Goal: Task Accomplishment & Management: Manage account settings

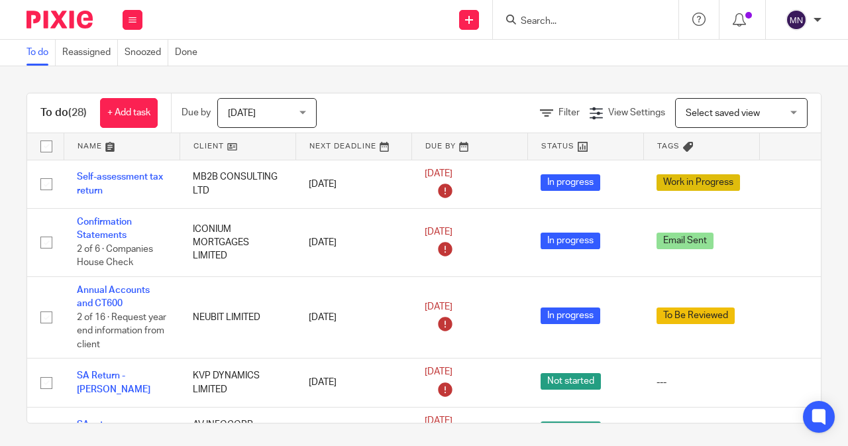
click at [232, 119] on span "Today" at bounding box center [263, 113] width 70 height 28
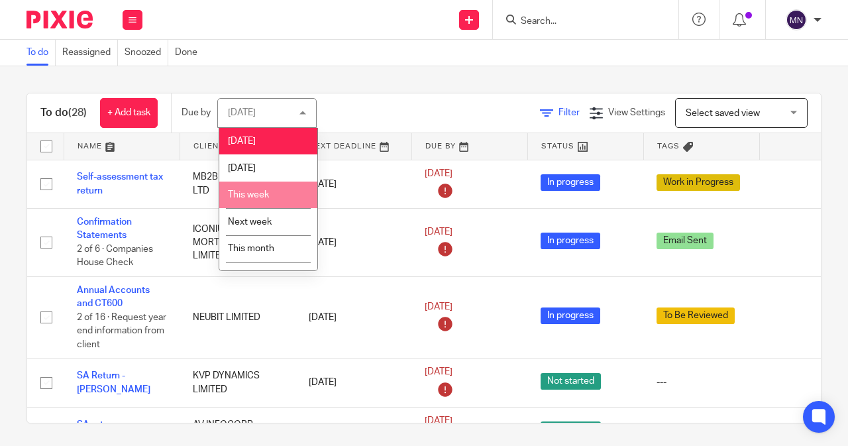
click at [540, 113] on link "Filter" at bounding box center [560, 112] width 40 height 9
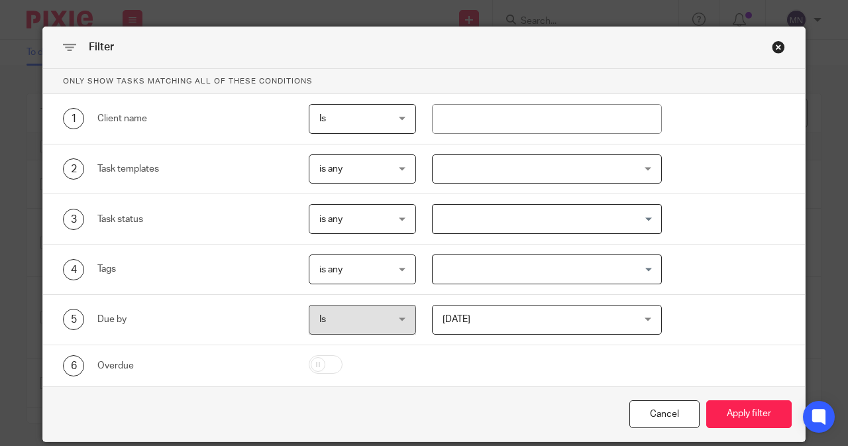
click at [774, 42] on div "Close this dialog window" at bounding box center [778, 46] width 13 height 13
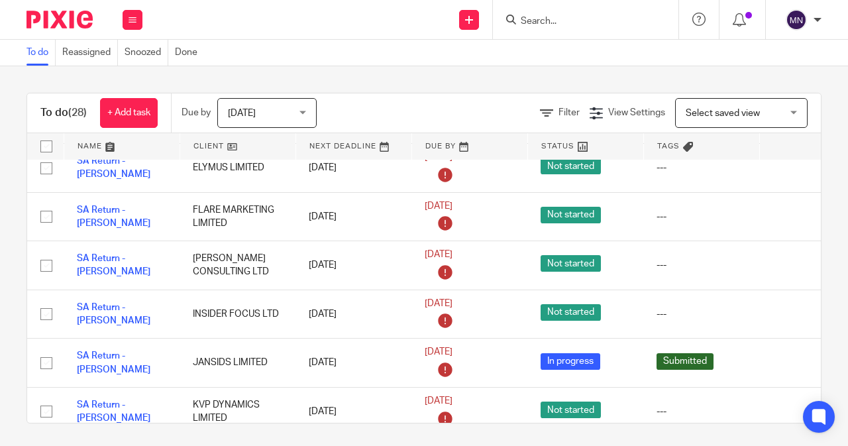
scroll to position [398, 0]
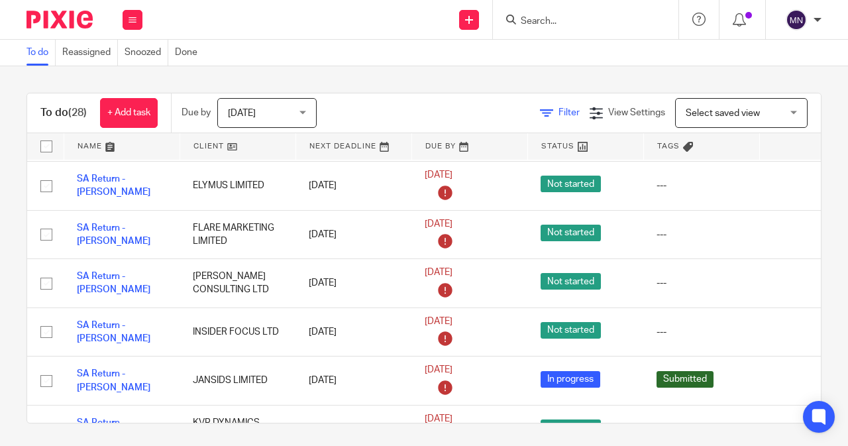
click at [540, 119] on icon at bounding box center [546, 113] width 13 height 13
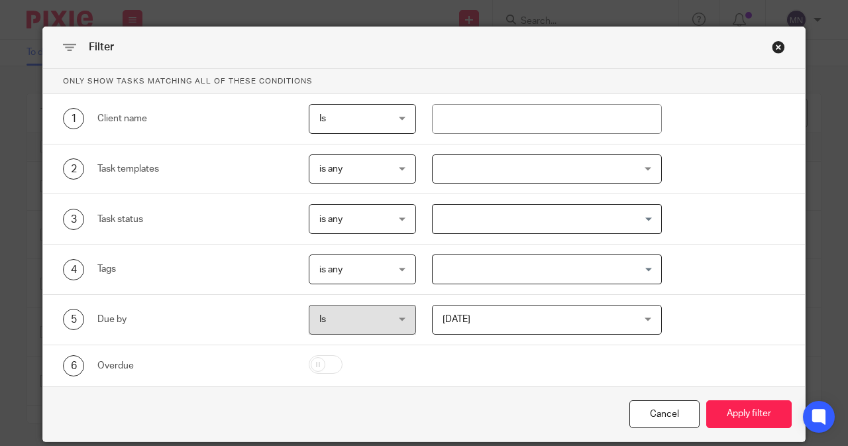
click at [473, 170] on div at bounding box center [547, 169] width 231 height 30
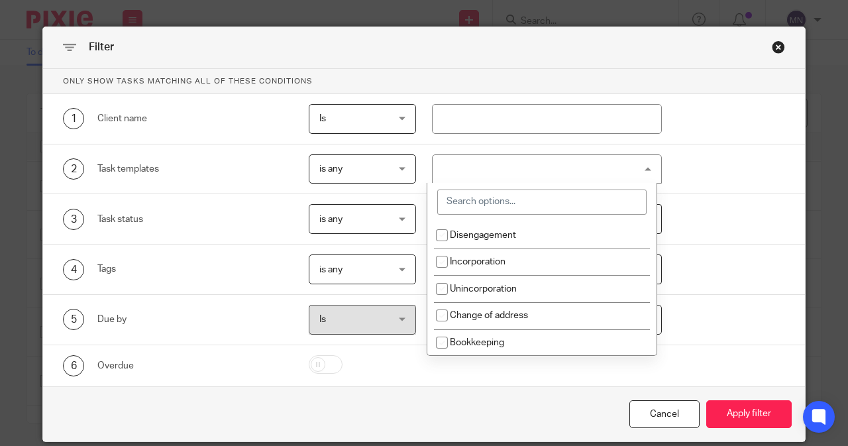
click at [470, 206] on input "search" at bounding box center [541, 202] width 209 height 25
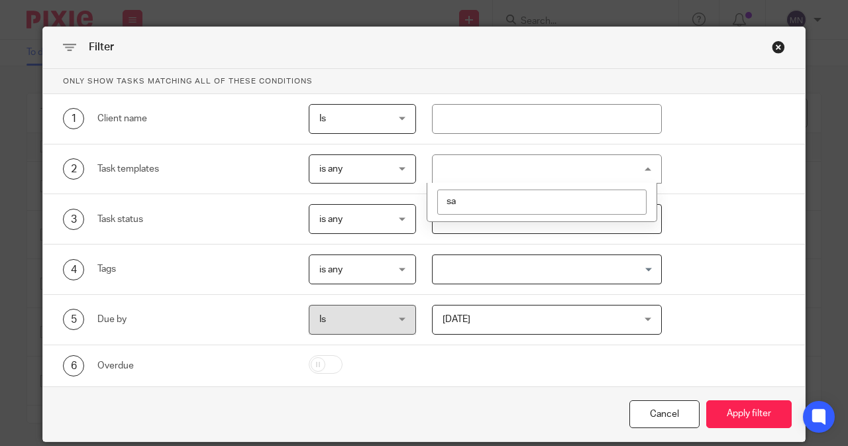
type input "sa"
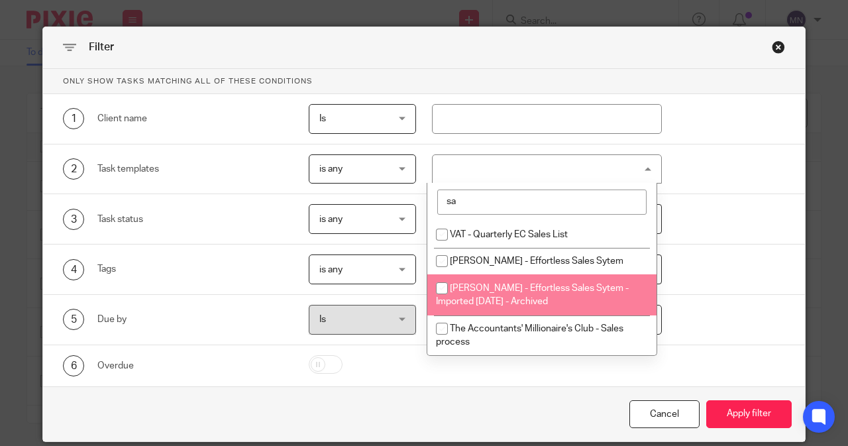
scroll to position [0, 0]
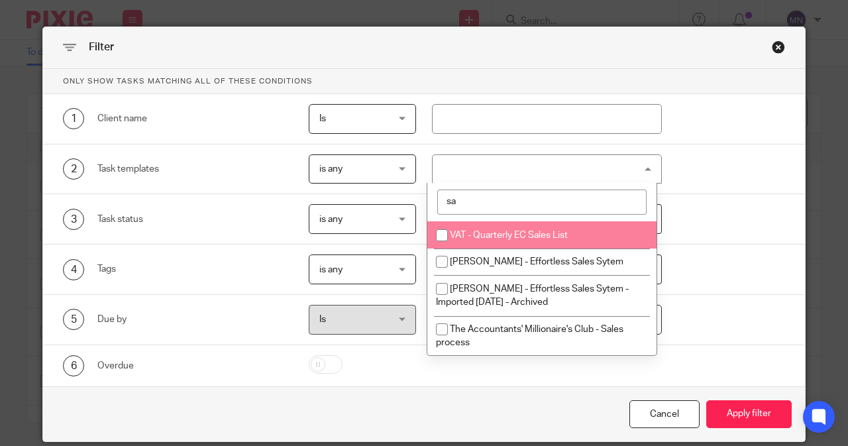
click at [753, 268] on div "4 Tags is any is any is any is all is none is_any Loading..." at bounding box center [417, 269] width 738 height 30
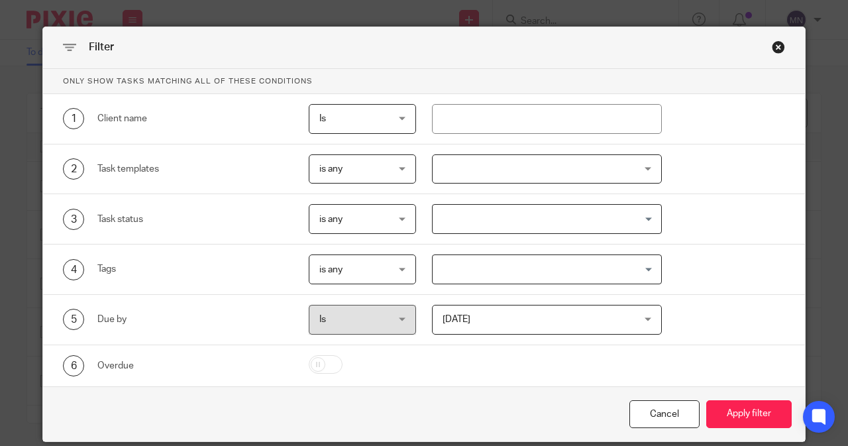
click at [774, 44] on div "Close this dialog window" at bounding box center [778, 46] width 13 height 13
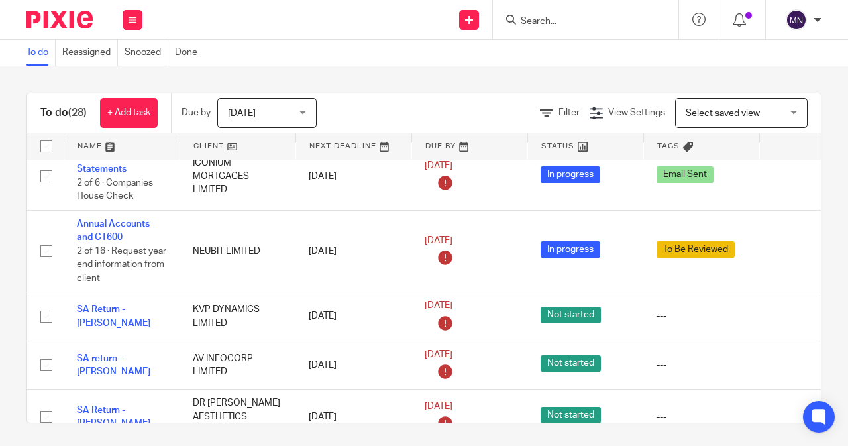
scroll to position [133, 0]
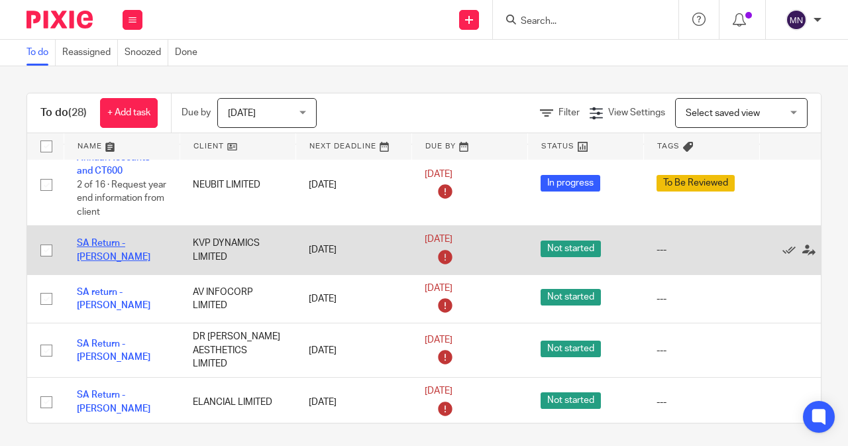
click at [132, 239] on link "SA Return - Vinotha Kumar" at bounding box center [114, 250] width 74 height 23
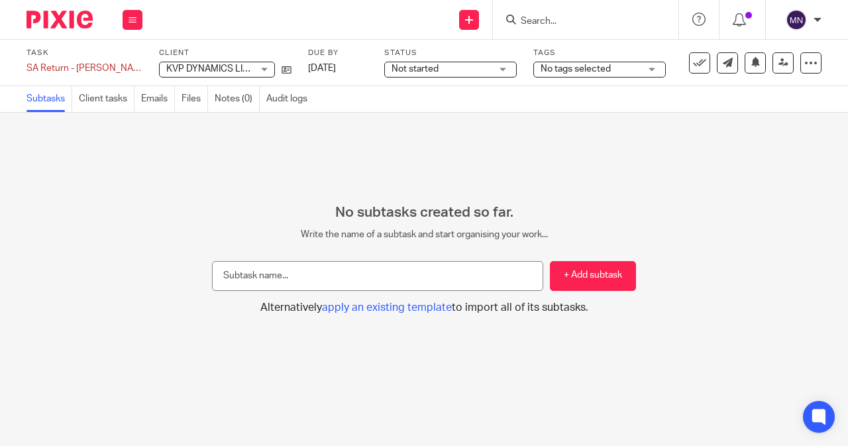
click at [470, 62] on div "Not started Not started" at bounding box center [450, 70] width 133 height 16
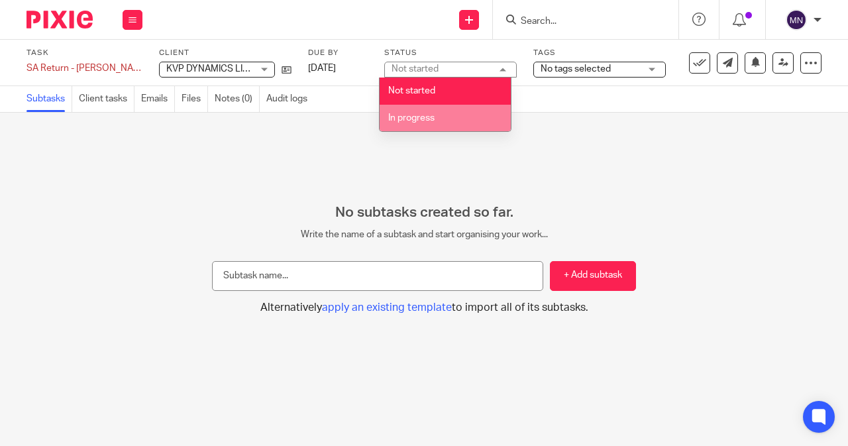
click at [475, 116] on li "In progress" at bounding box center [445, 118] width 131 height 27
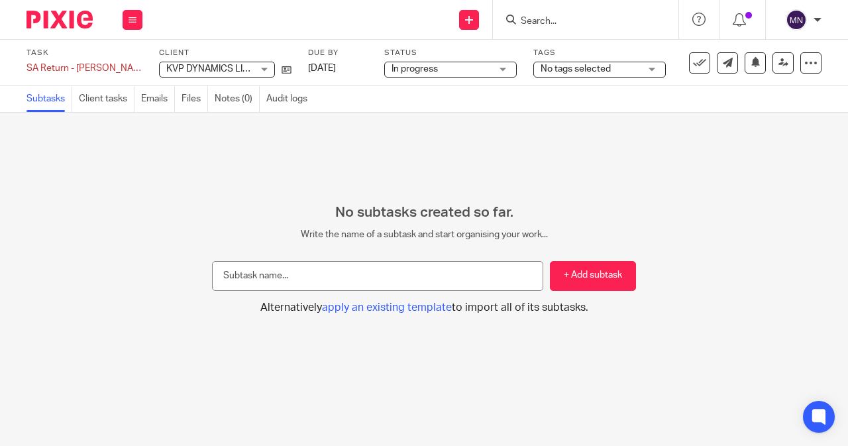
click at [550, 74] on span "No tags selected" at bounding box center [590, 69] width 99 height 14
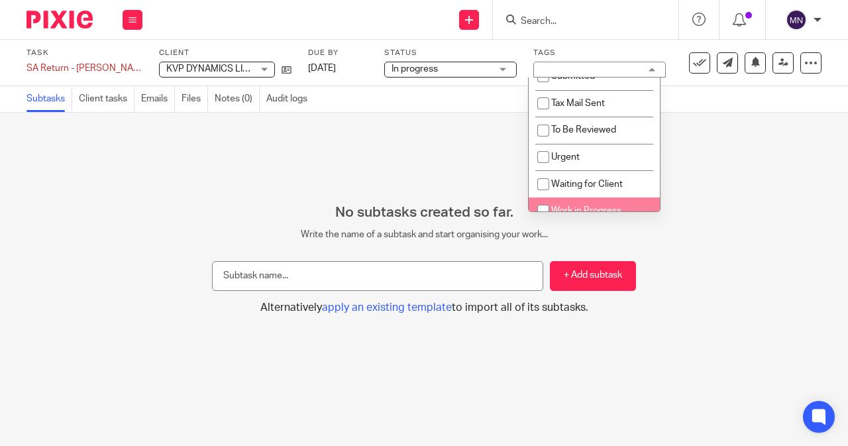
scroll to position [69, 0]
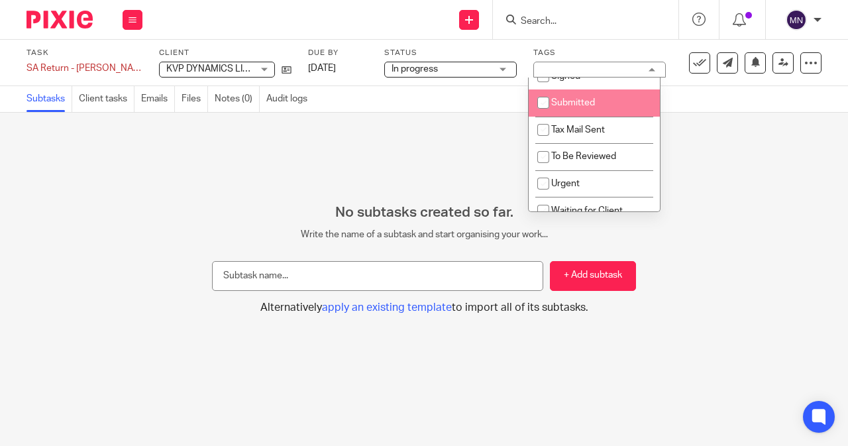
click at [558, 111] on li "Submitted" at bounding box center [594, 102] width 131 height 27
checkbox input "true"
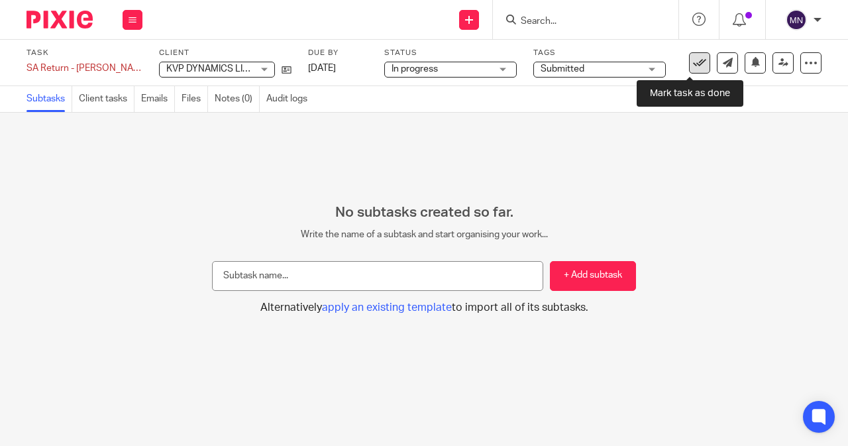
click at [693, 63] on icon at bounding box center [699, 62] width 13 height 13
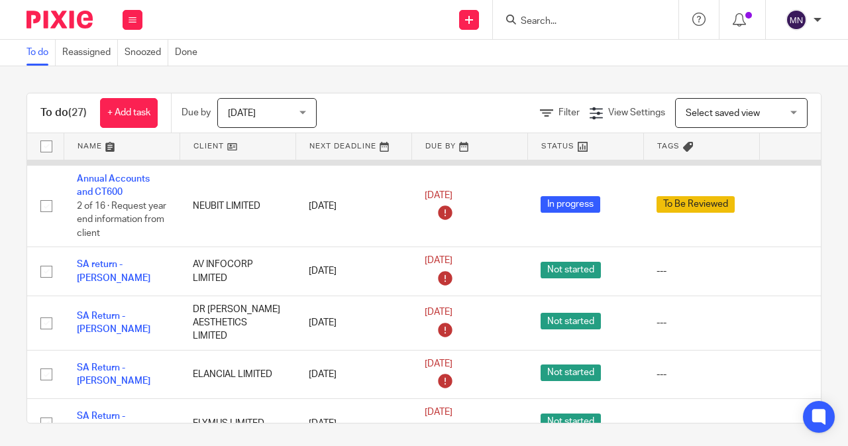
scroll to position [133, 0]
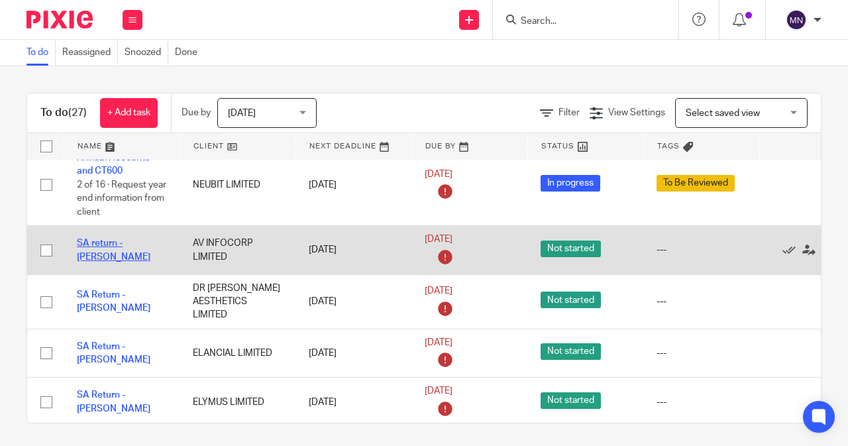
click at [95, 252] on link "SA return - [PERSON_NAME]" at bounding box center [114, 250] width 74 height 23
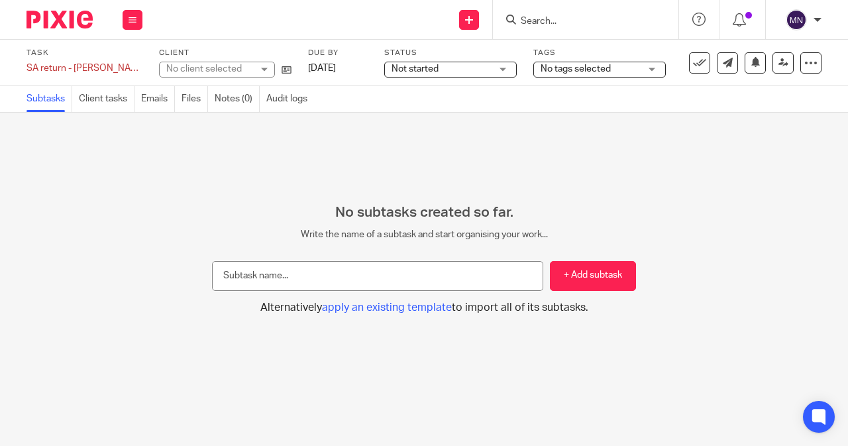
click at [494, 66] on div "Not started Not started" at bounding box center [450, 70] width 133 height 16
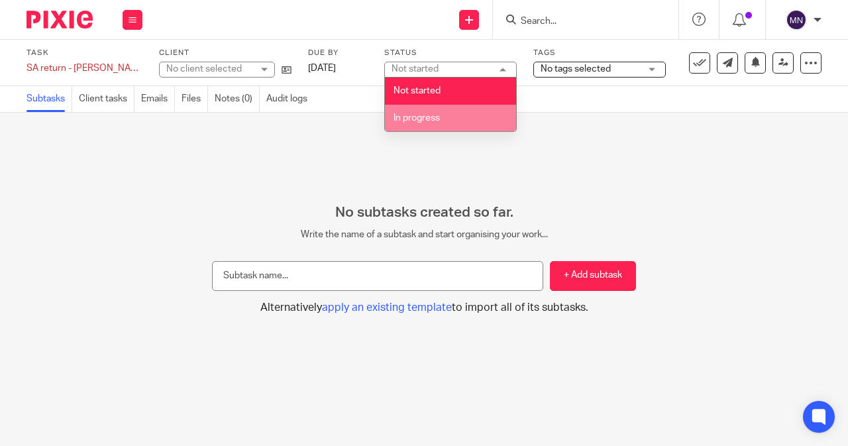
click at [465, 111] on li "In progress" at bounding box center [450, 118] width 131 height 27
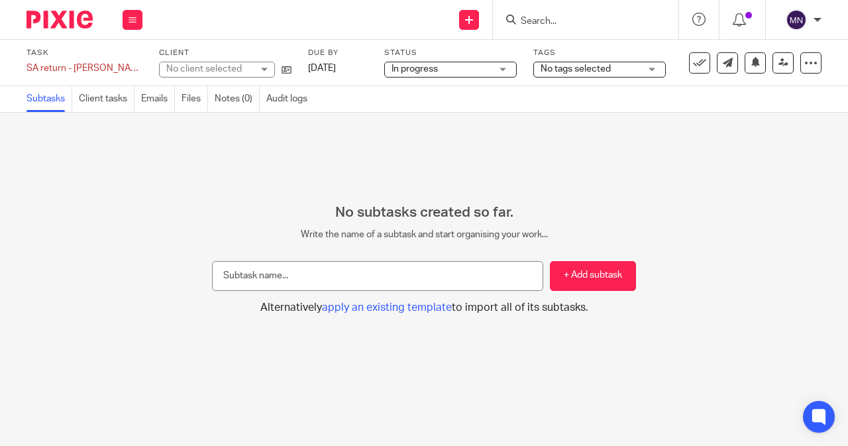
click at [538, 68] on div "No tags selected" at bounding box center [599, 70] width 133 height 16
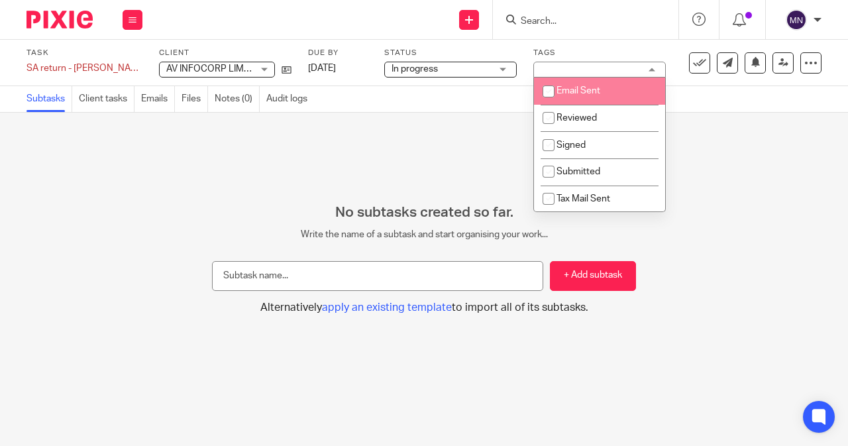
click at [575, 101] on li "Email Sent" at bounding box center [599, 91] width 131 height 27
checkbox input "true"
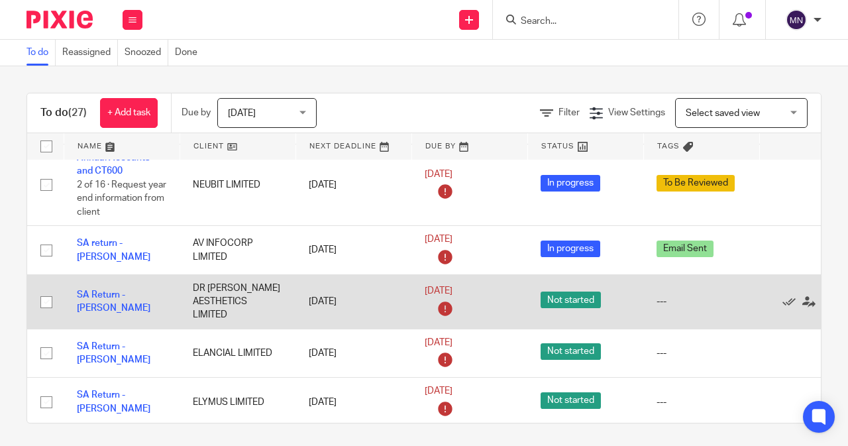
scroll to position [199, 0]
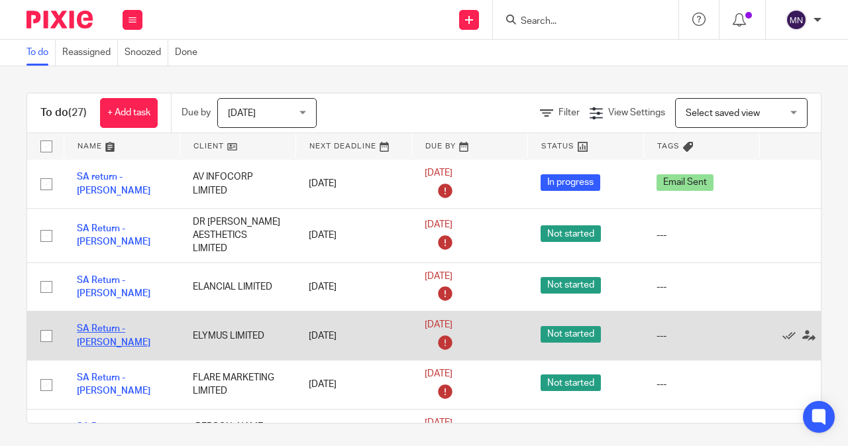
click at [125, 332] on link "SA Return - [PERSON_NAME]" at bounding box center [114, 335] width 74 height 23
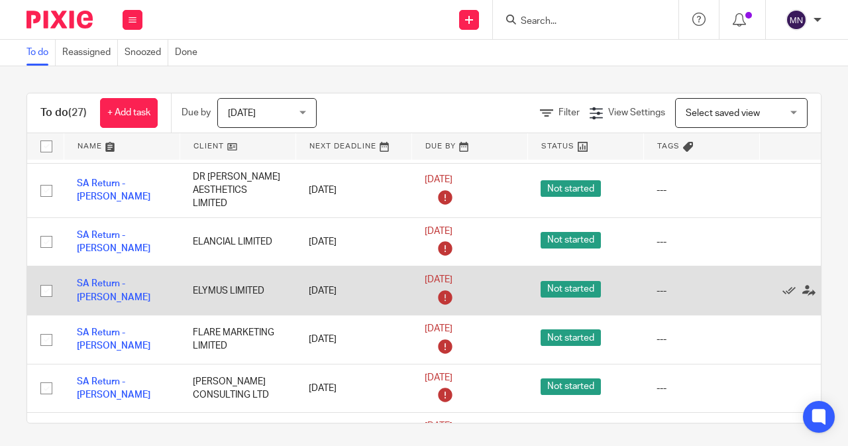
scroll to position [265, 0]
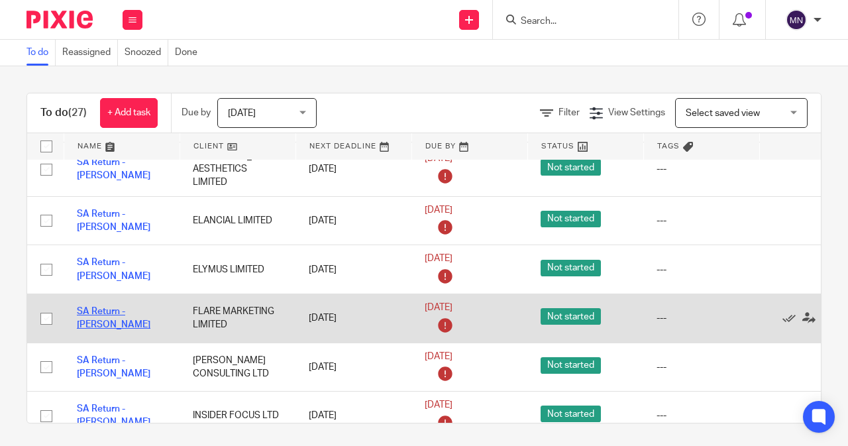
click at [103, 315] on link "SA Return - Daniel Evans" at bounding box center [114, 318] width 74 height 23
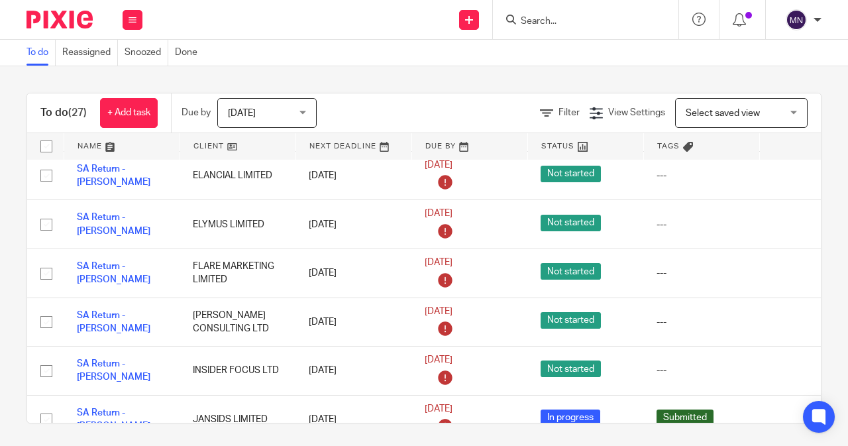
scroll to position [331, 0]
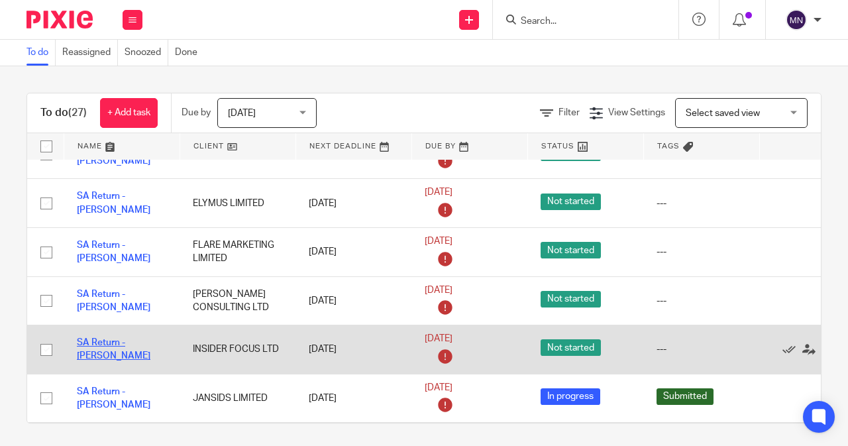
click at [142, 345] on link "SA Return - James Graham" at bounding box center [114, 349] width 74 height 23
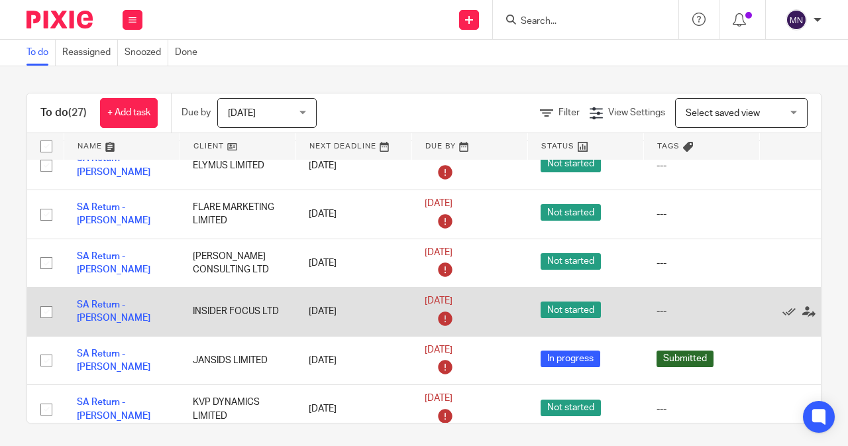
scroll to position [398, 0]
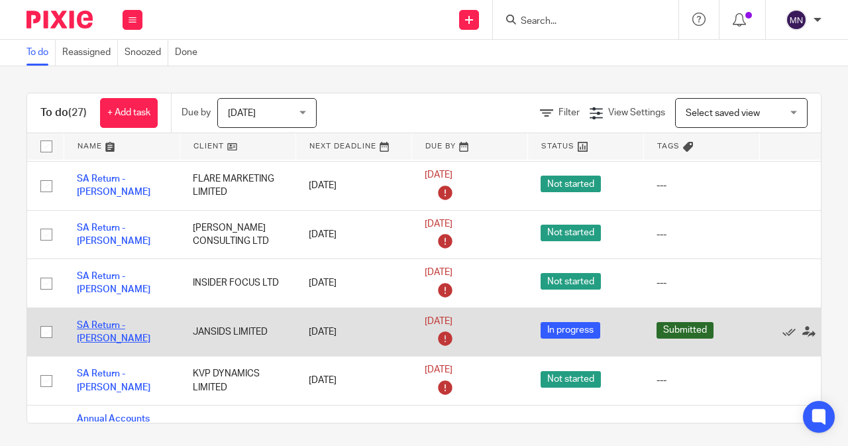
click at [117, 332] on link "SA Return - Rakesh Thiagarajan" at bounding box center [114, 332] width 74 height 23
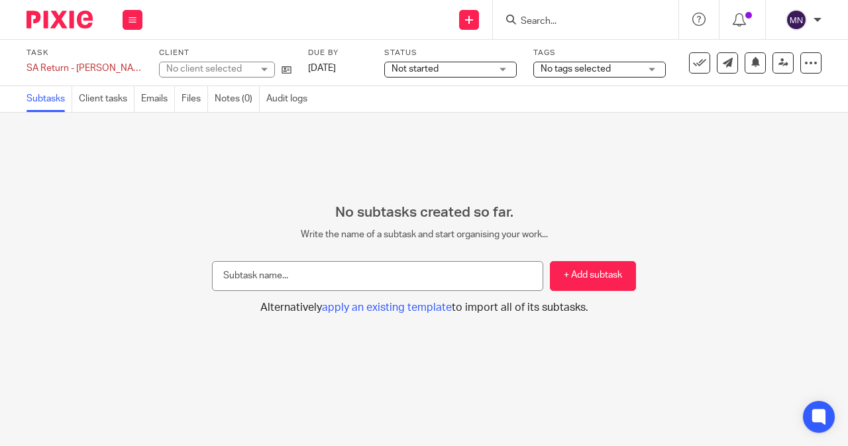
click at [491, 64] on div "Not started Not started" at bounding box center [450, 70] width 133 height 16
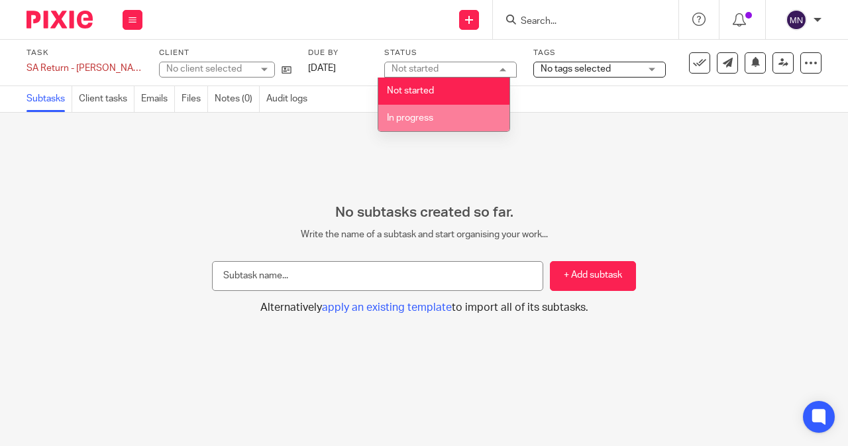
click at [414, 123] on li "In progress" at bounding box center [443, 118] width 131 height 27
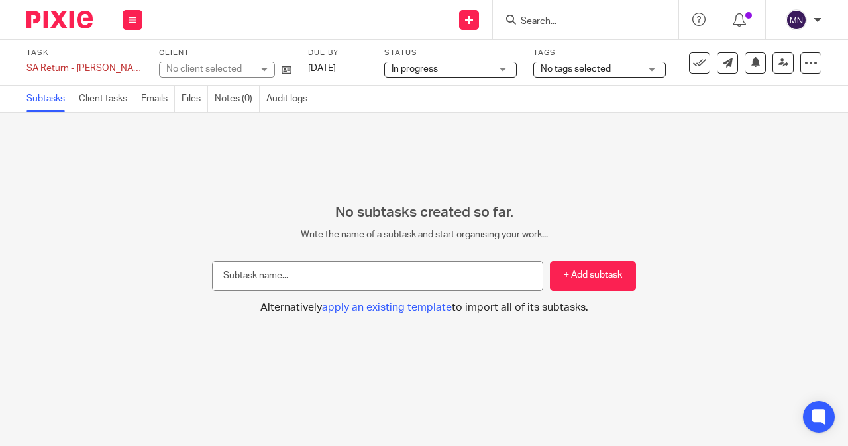
click at [553, 69] on span "No tags selected" at bounding box center [576, 68] width 70 height 9
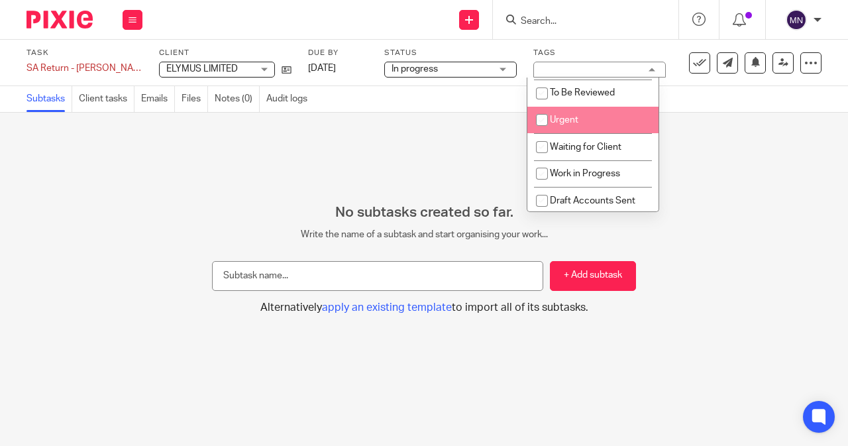
scroll to position [66, 0]
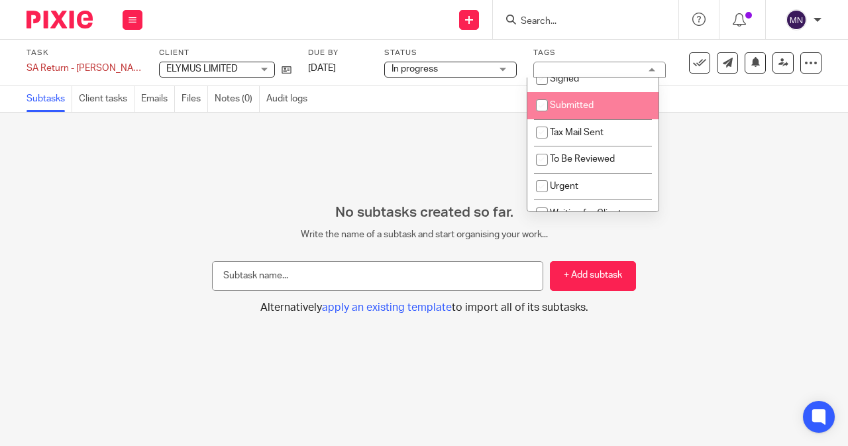
click at [556, 103] on span "Submitted" at bounding box center [572, 105] width 44 height 9
checkbox input "true"
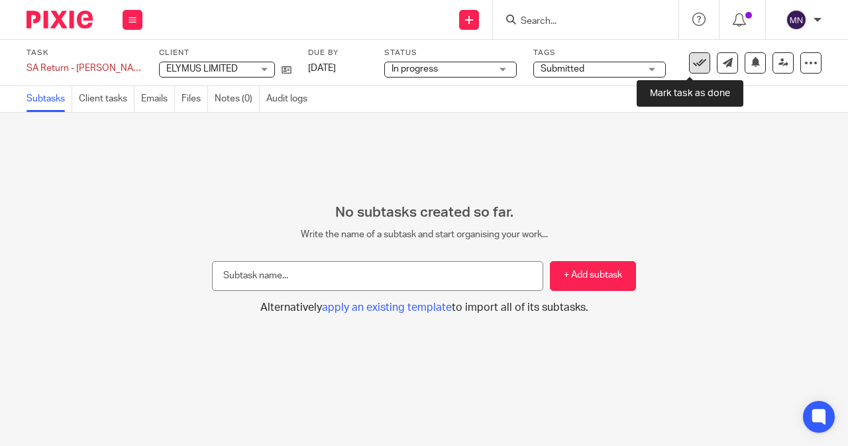
click at [693, 68] on icon at bounding box center [699, 62] width 13 height 13
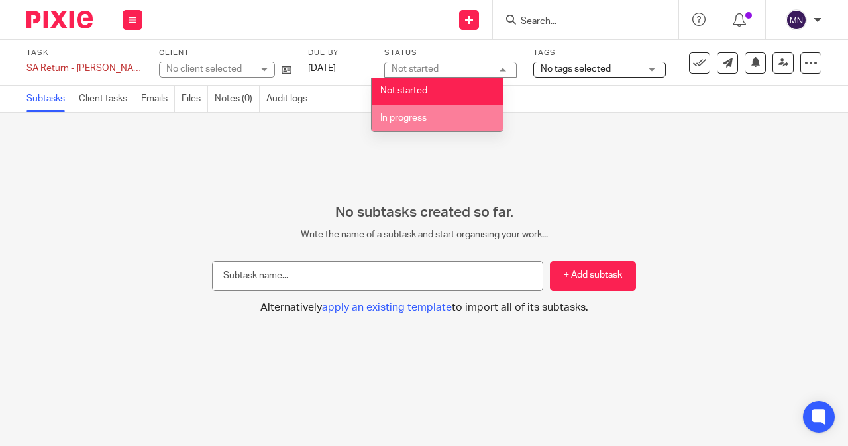
click at [467, 111] on li "In progress" at bounding box center [437, 118] width 131 height 27
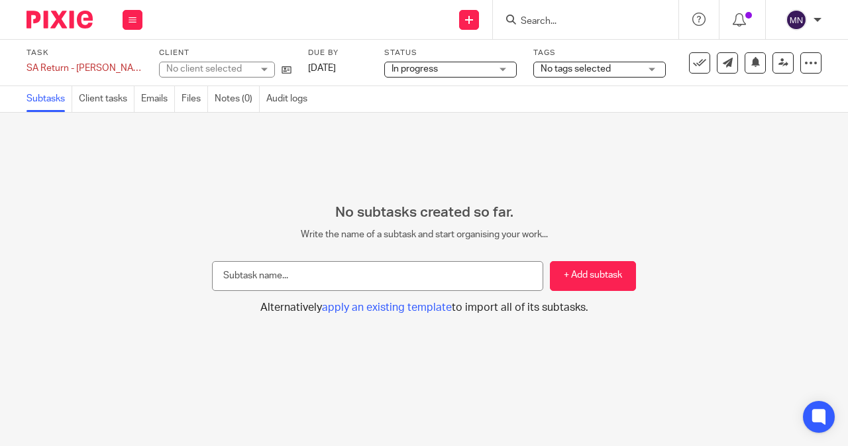
click at [541, 64] on span "No tags selected" at bounding box center [576, 68] width 70 height 9
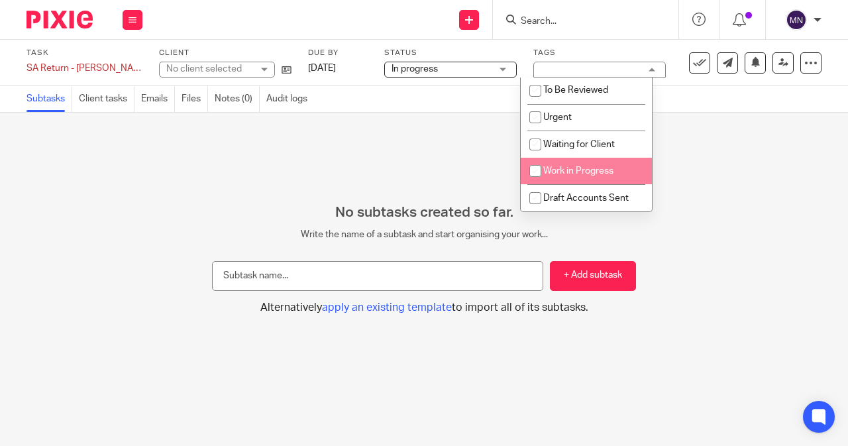
scroll to position [69, 0]
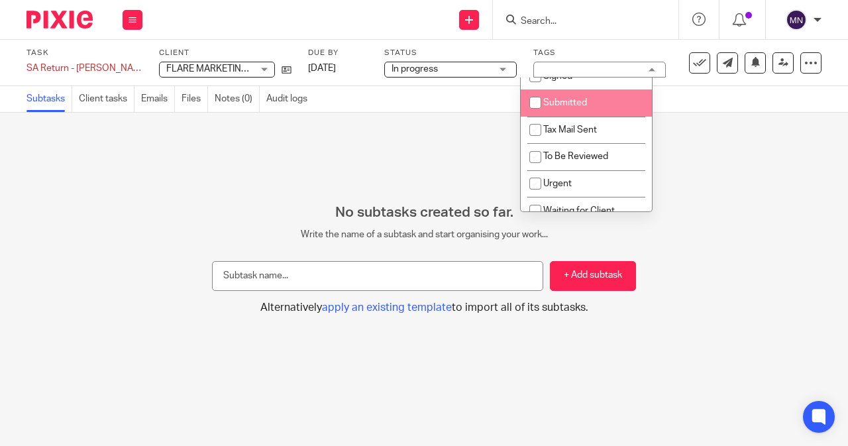
click at [557, 101] on span "Submitted" at bounding box center [565, 102] width 44 height 9
checkbox input "true"
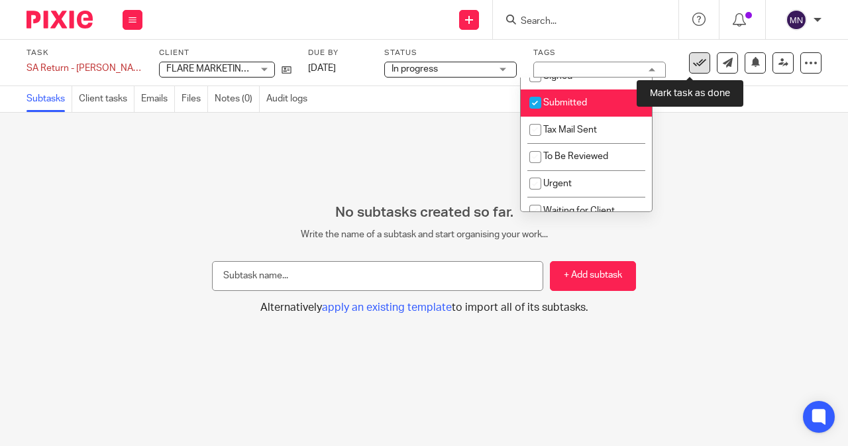
click at [693, 64] on icon at bounding box center [699, 62] width 13 height 13
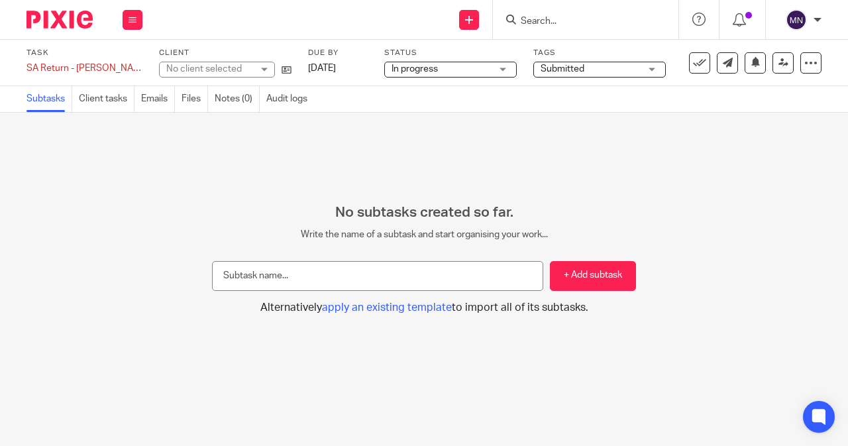
click at [587, 70] on span "Submitted" at bounding box center [590, 69] width 99 height 14
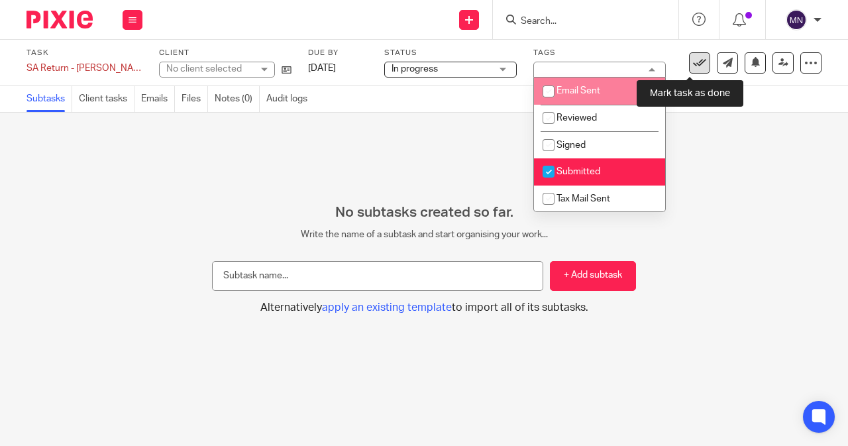
click at [693, 61] on icon at bounding box center [699, 62] width 13 height 13
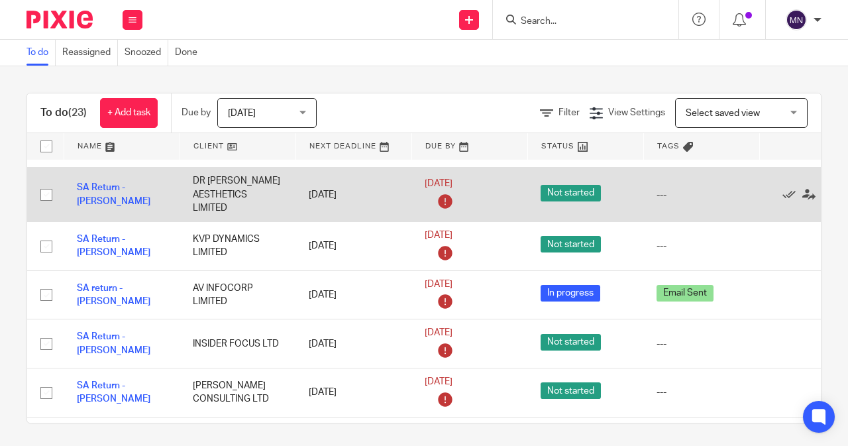
scroll to position [133, 0]
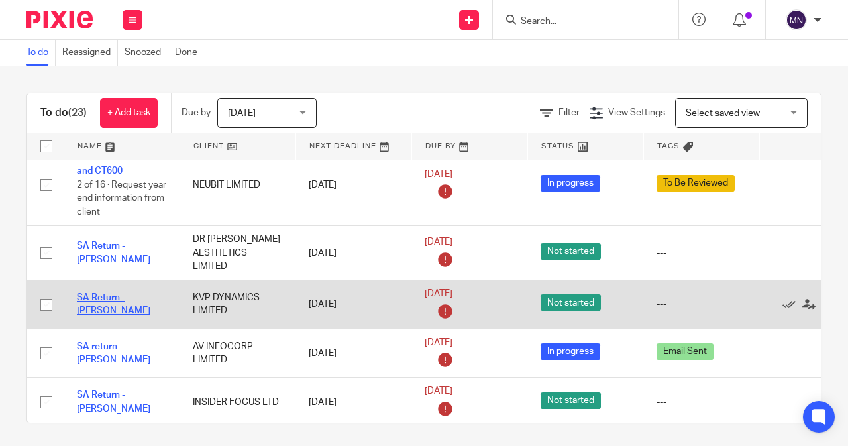
click at [129, 296] on link "SA Return - Kumar Krishnan" at bounding box center [114, 304] width 74 height 23
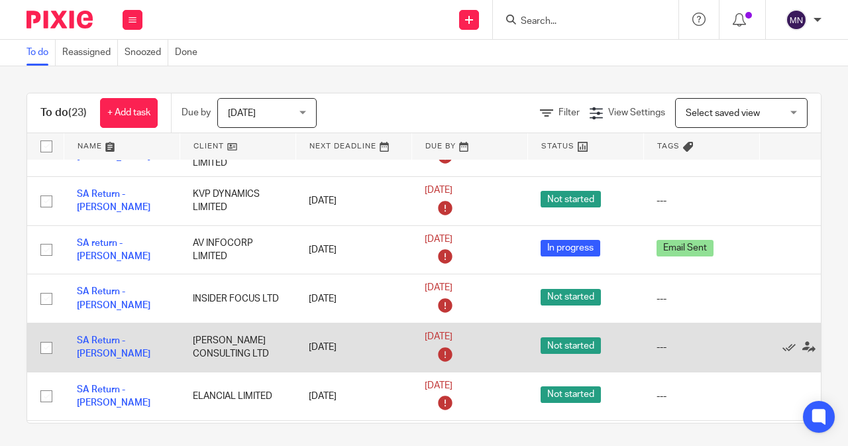
scroll to position [265, 0]
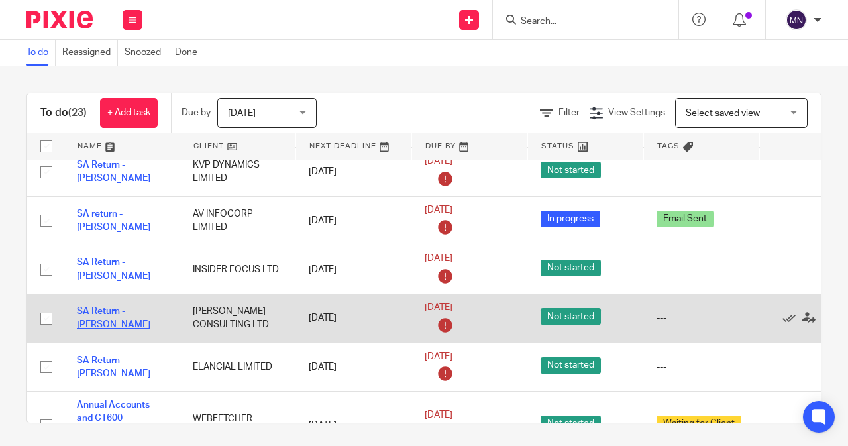
click at [150, 317] on link "SA Return - Gregory Williams" at bounding box center [114, 318] width 74 height 23
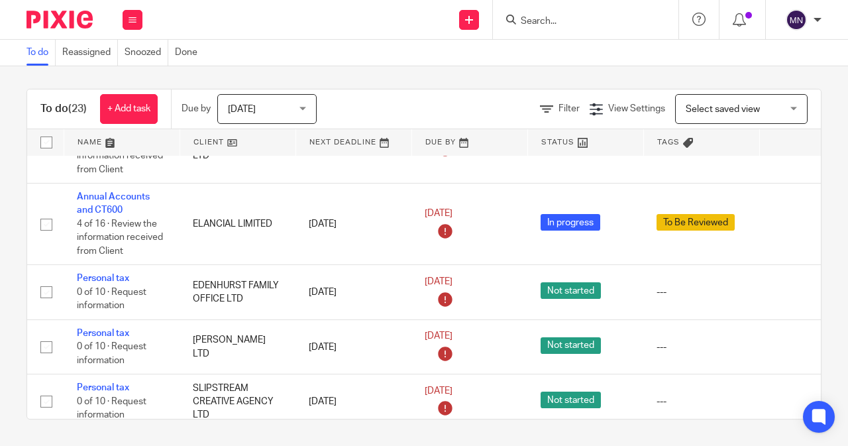
scroll to position [1026, 0]
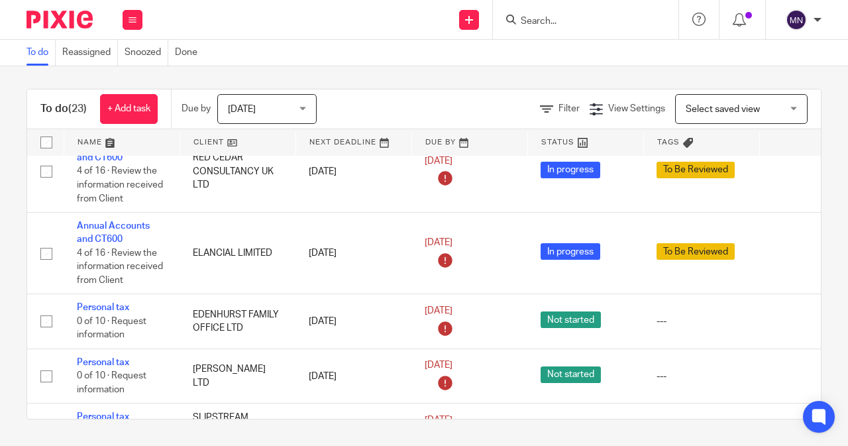
click at [285, 103] on span "[DATE]" at bounding box center [263, 109] width 70 height 28
click at [559, 112] on span "Filter" at bounding box center [569, 108] width 21 height 9
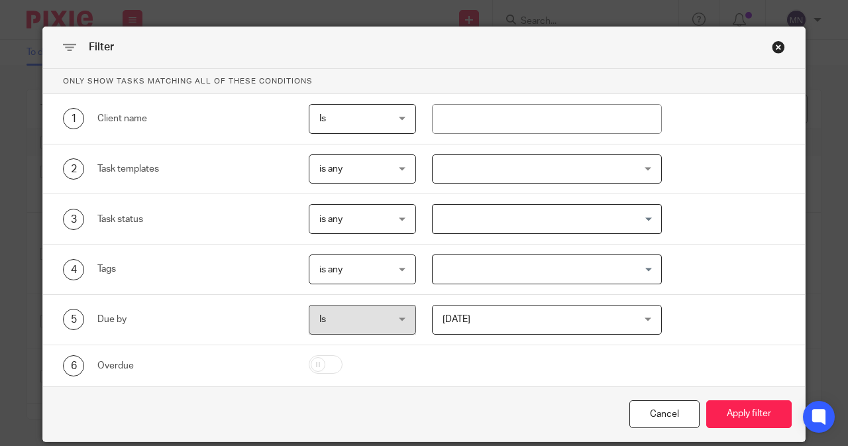
click at [518, 185] on div "2 Task templates is any is any is any is none is_any Disengagement Incorporatio…" at bounding box center [424, 169] width 762 height 50
click at [519, 174] on div at bounding box center [547, 169] width 231 height 30
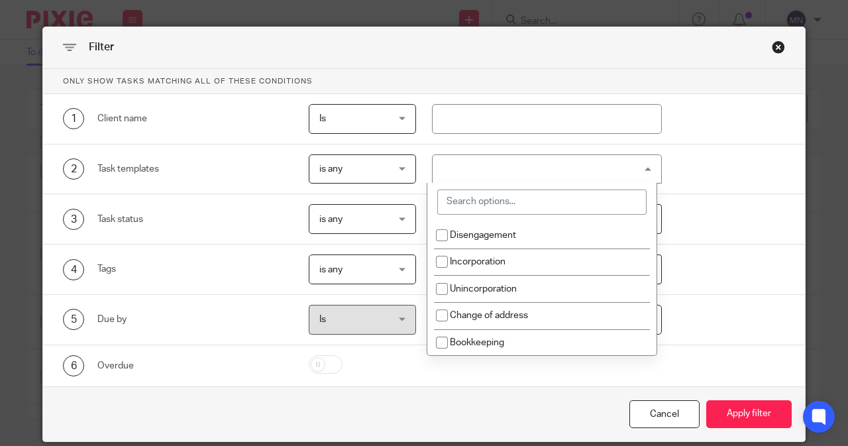
click at [513, 198] on input "search" at bounding box center [541, 202] width 209 height 25
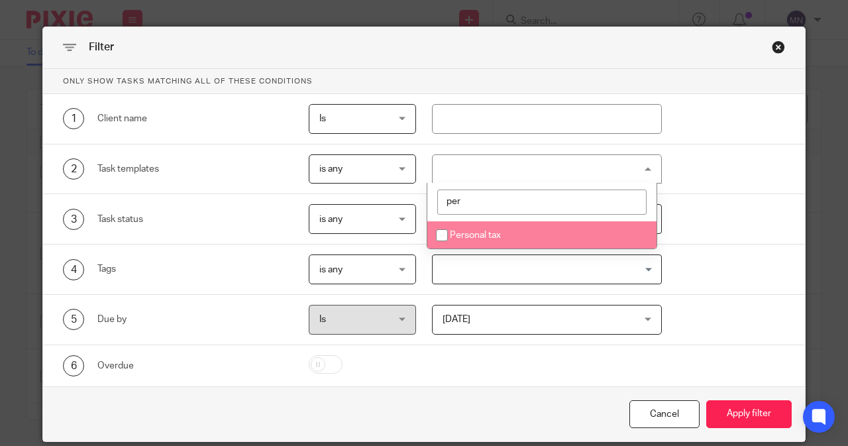
type input "per"
click at [495, 239] on li "Personal tax" at bounding box center [541, 234] width 229 height 27
checkbox input "true"
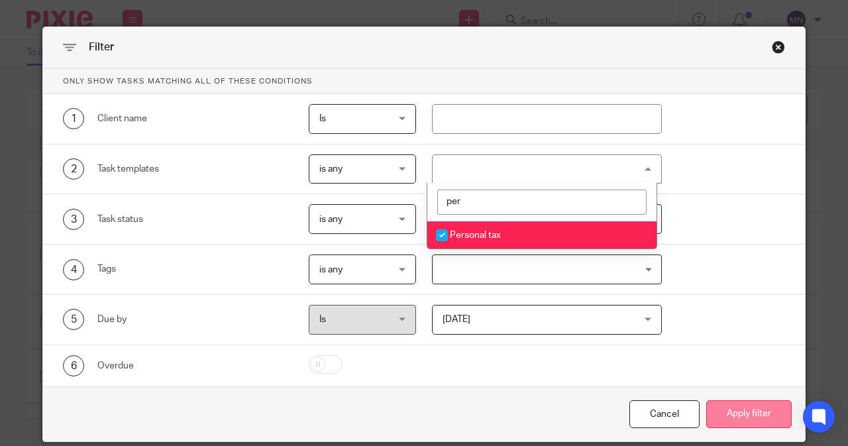
click at [745, 425] on button "Apply filter" at bounding box center [748, 414] width 85 height 28
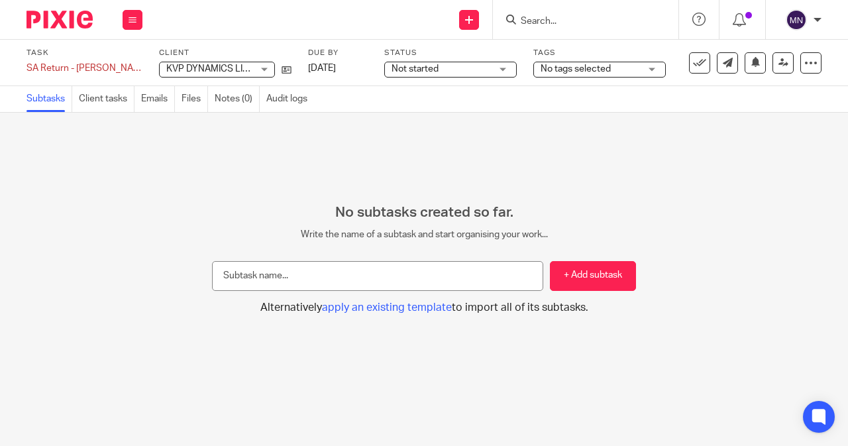
click at [510, 67] on div "Not started Not started" at bounding box center [450, 70] width 133 height 16
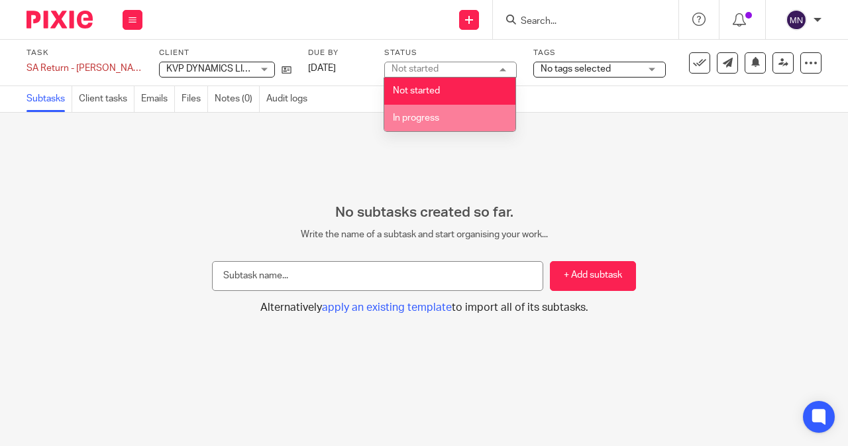
click at [480, 125] on li "In progress" at bounding box center [449, 118] width 131 height 27
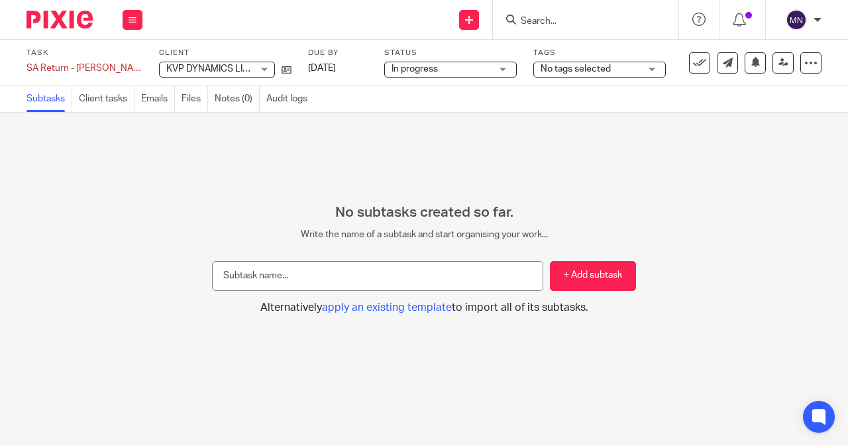
click at [539, 74] on div "No tags selected" at bounding box center [599, 70] width 133 height 16
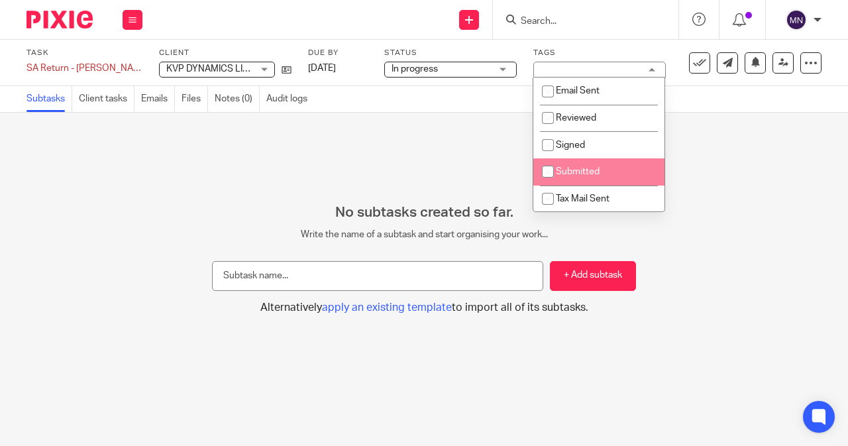
click at [559, 168] on input "checkbox" at bounding box center [547, 171] width 25 height 25
checkbox input "true"
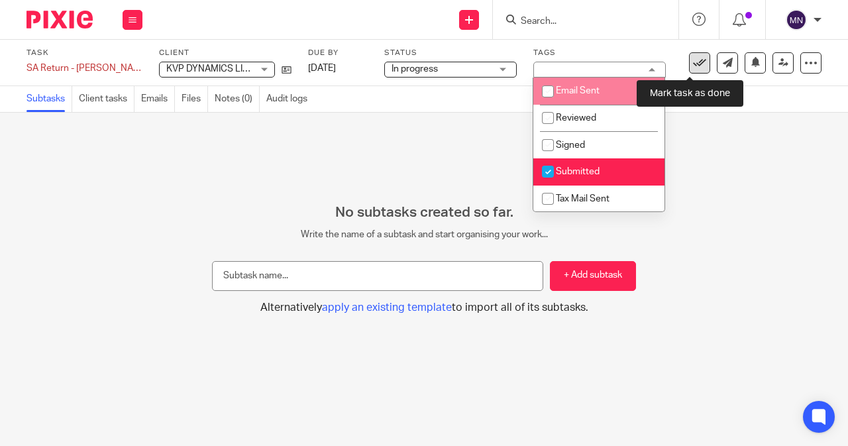
click at [693, 63] on icon at bounding box center [699, 62] width 13 height 13
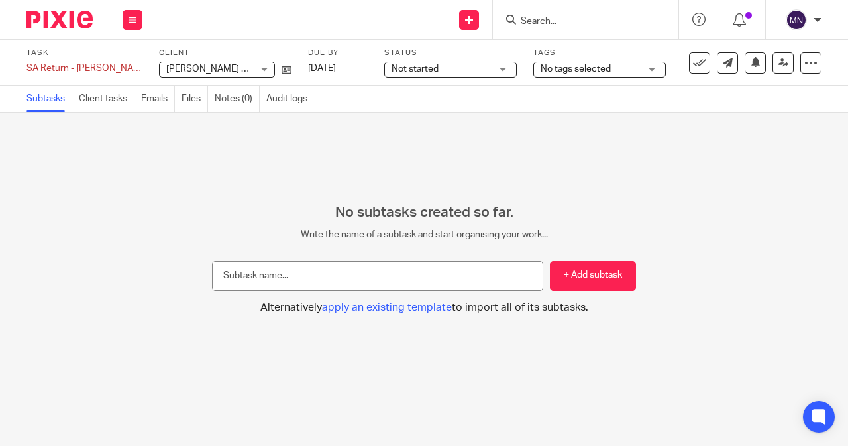
click at [488, 74] on span "Not started" at bounding box center [441, 69] width 99 height 14
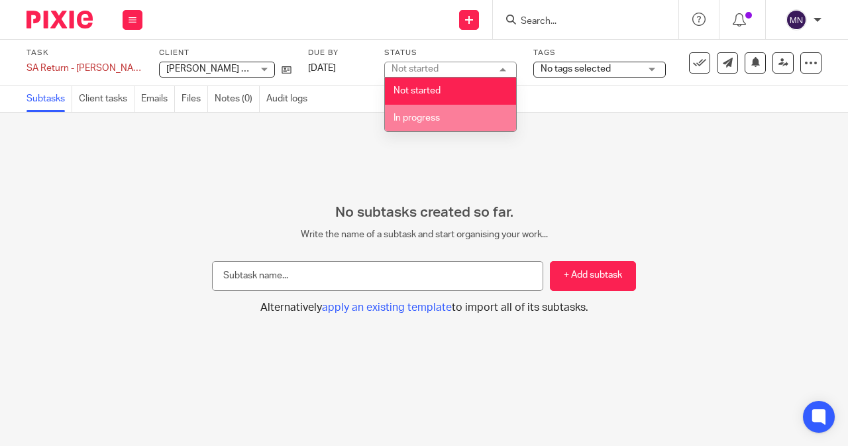
click at [464, 125] on li "In progress" at bounding box center [450, 118] width 131 height 27
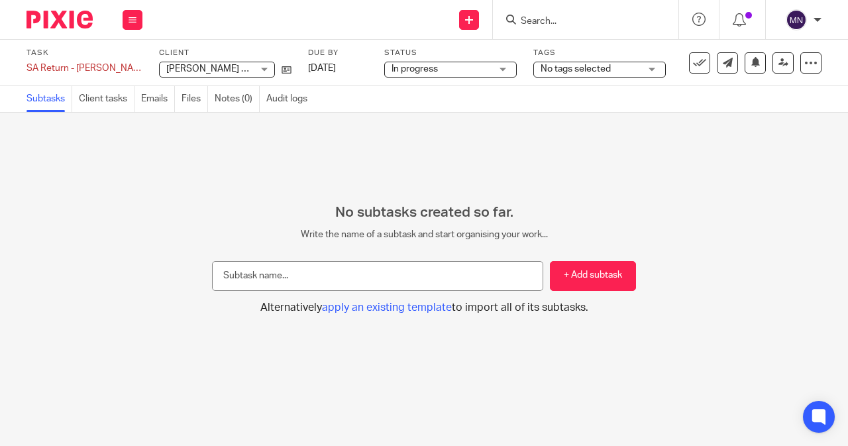
click at [559, 64] on span "No tags selected" at bounding box center [576, 68] width 70 height 9
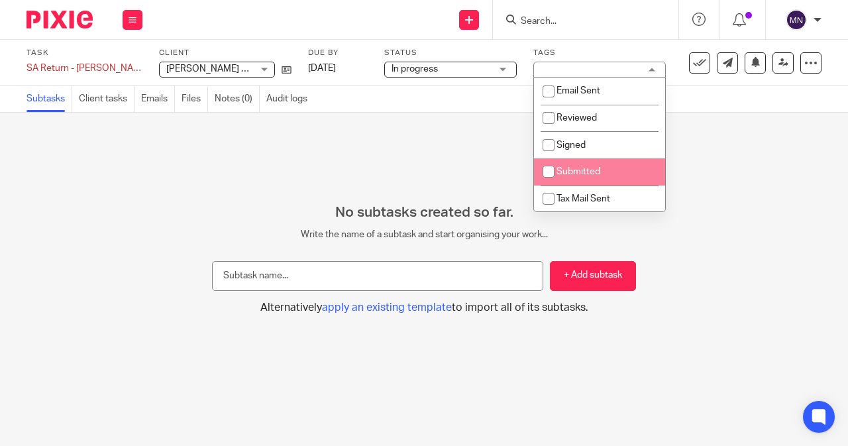
click at [558, 166] on input "checkbox" at bounding box center [548, 171] width 25 height 25
checkbox input "true"
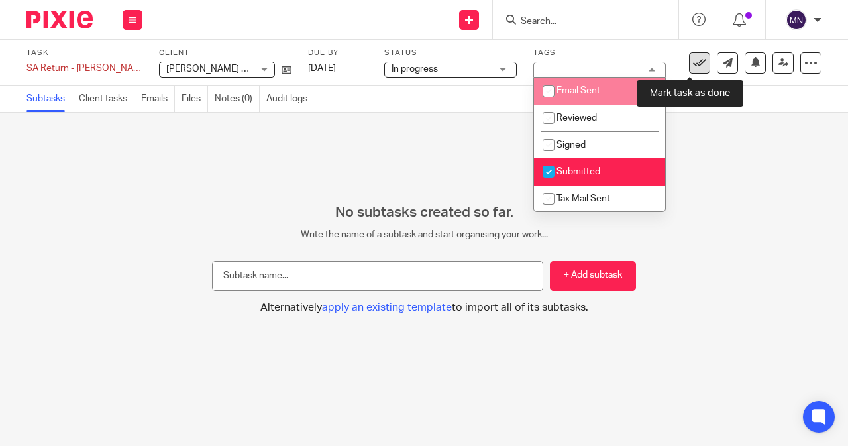
click at [693, 65] on icon at bounding box center [699, 62] width 13 height 13
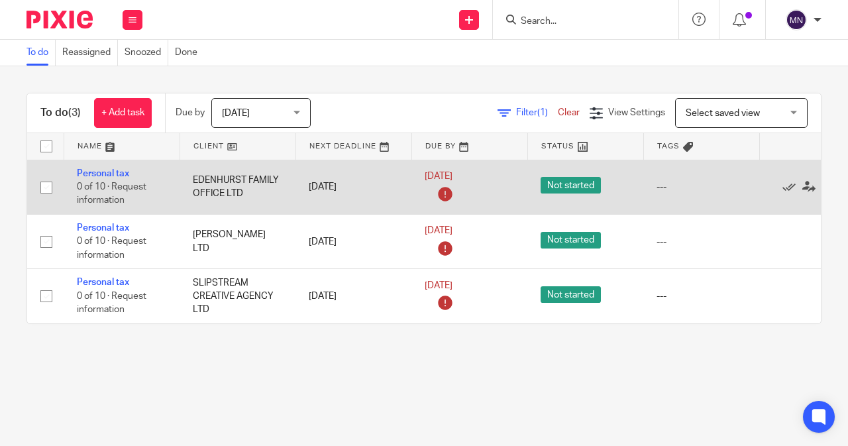
click at [49, 184] on input "checkbox" at bounding box center [46, 187] width 25 height 25
checkbox input "true"
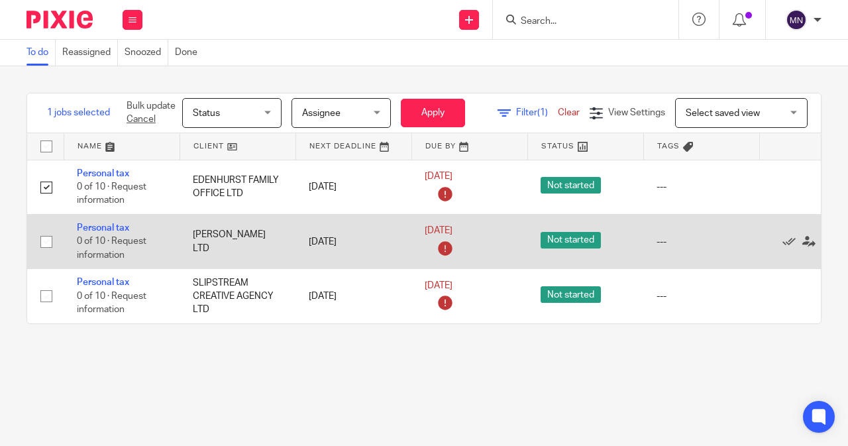
click at [45, 237] on input "checkbox" at bounding box center [46, 241] width 25 height 25
checkbox input "true"
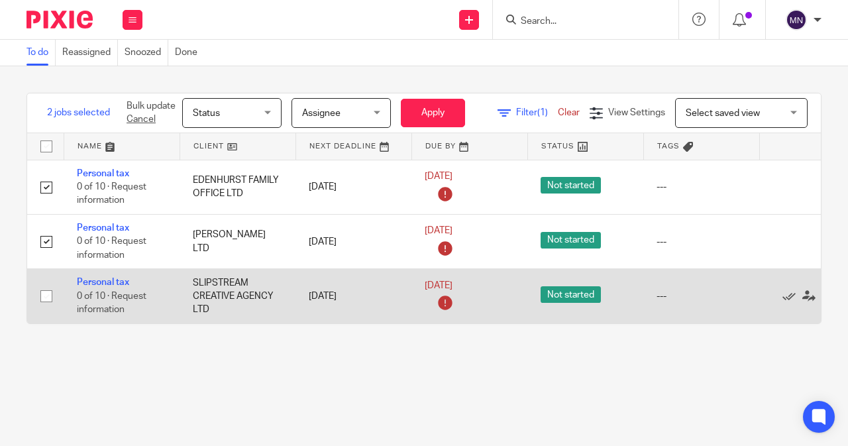
click at [41, 296] on input "checkbox" at bounding box center [46, 296] width 25 height 25
checkbox input "true"
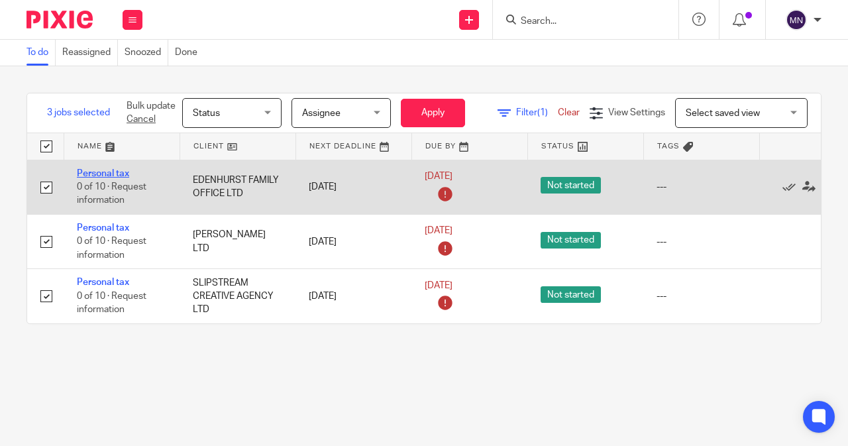
click at [123, 172] on link "Personal tax" at bounding box center [103, 173] width 52 height 9
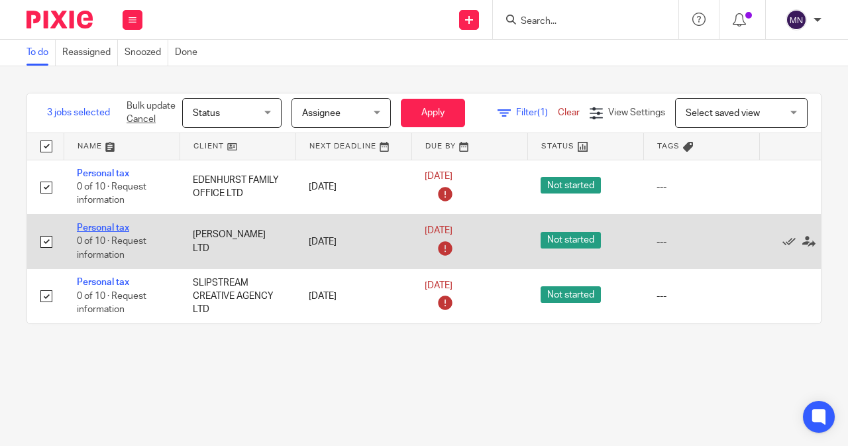
click at [118, 228] on link "Personal tax" at bounding box center [103, 227] width 52 height 9
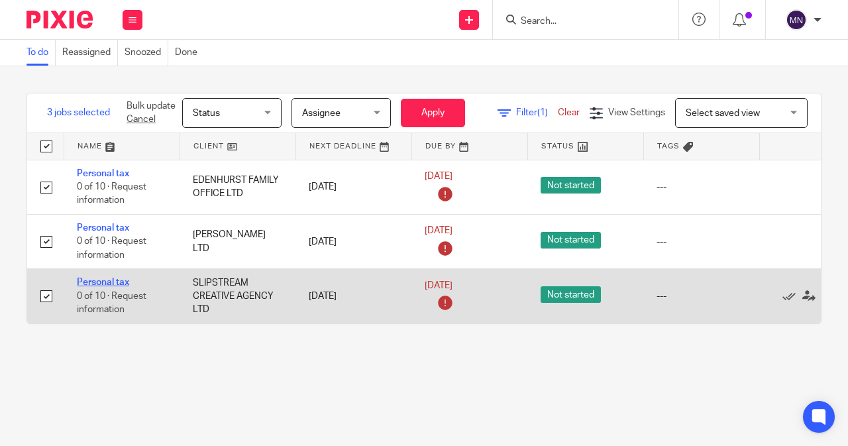
click at [116, 284] on link "Personal tax" at bounding box center [103, 282] width 52 height 9
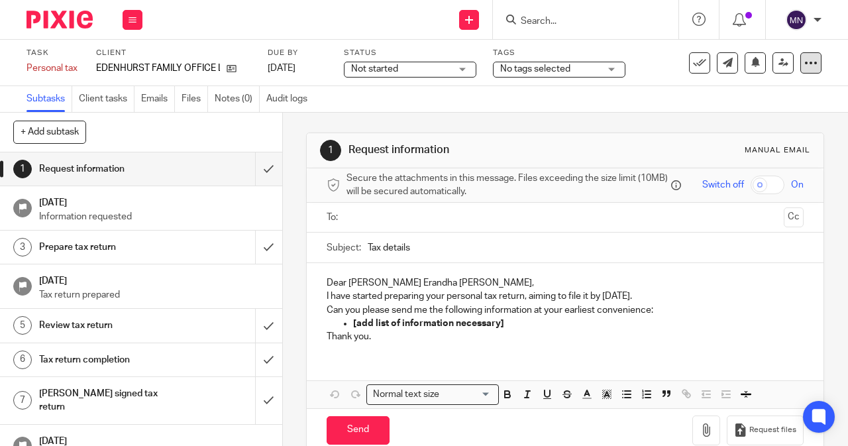
click at [805, 66] on icon at bounding box center [810, 62] width 13 height 13
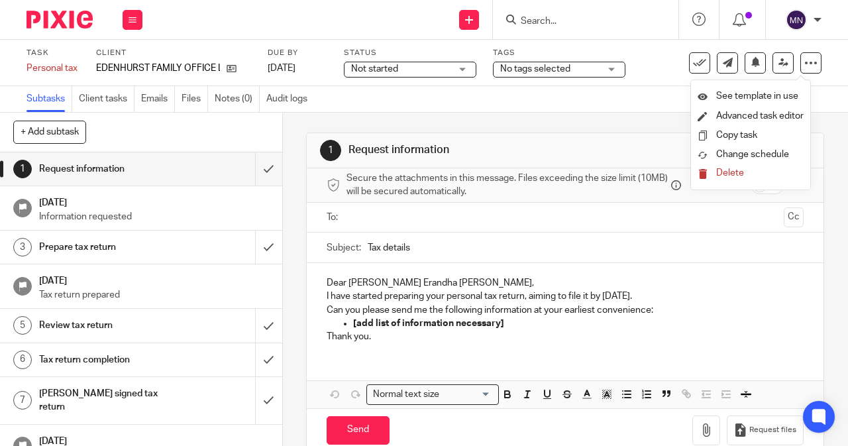
click at [757, 174] on button "Delete" at bounding box center [751, 173] width 106 height 11
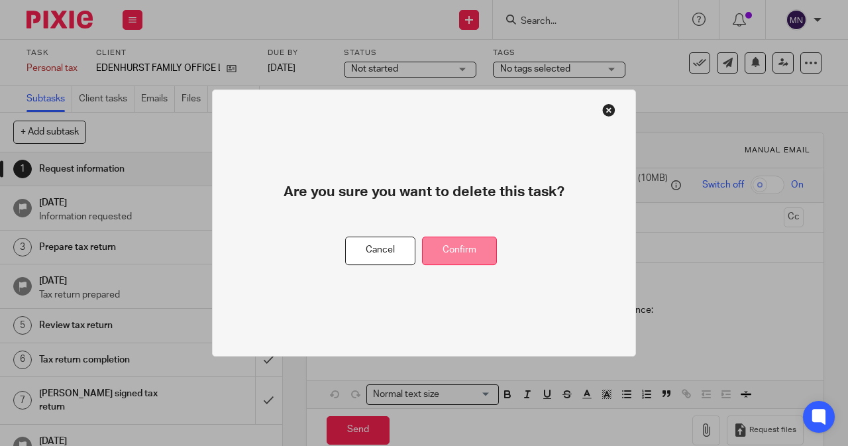
click at [454, 245] on button "Confirm" at bounding box center [459, 251] width 75 height 28
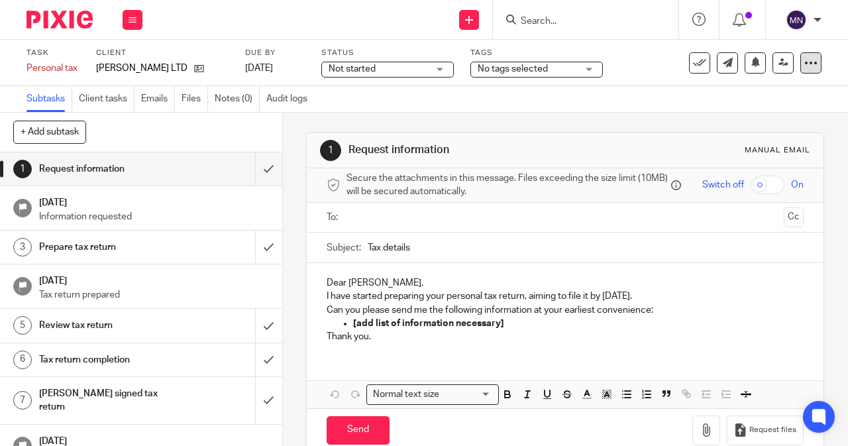
click at [804, 56] on icon at bounding box center [810, 62] width 13 height 13
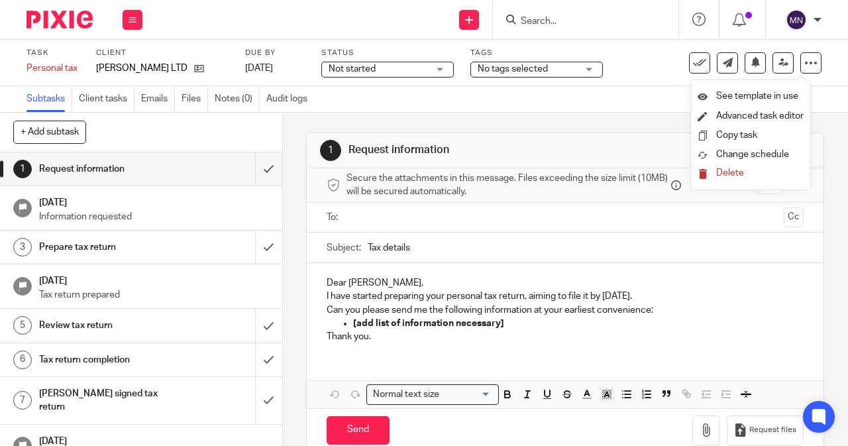
click at [726, 178] on span "Delete" at bounding box center [730, 172] width 28 height 9
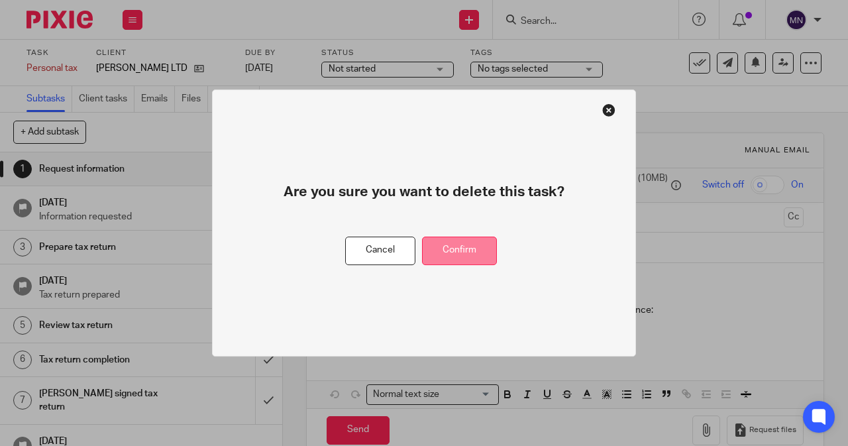
click at [440, 258] on button "Confirm" at bounding box center [459, 251] width 75 height 28
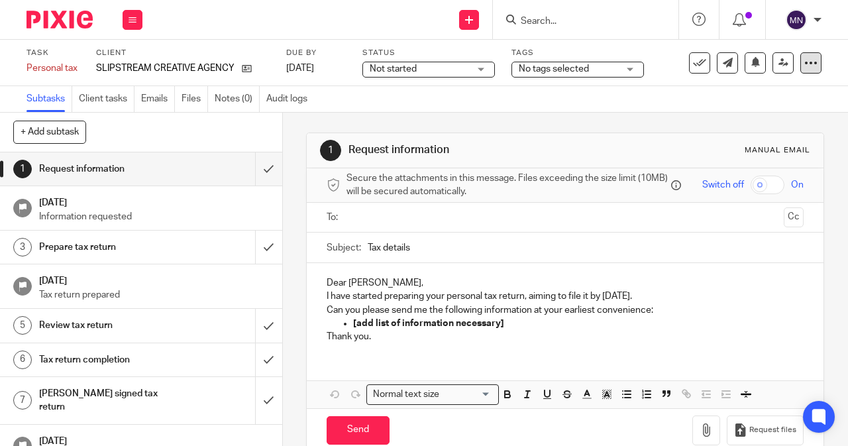
click at [806, 66] on icon at bounding box center [810, 62] width 13 height 13
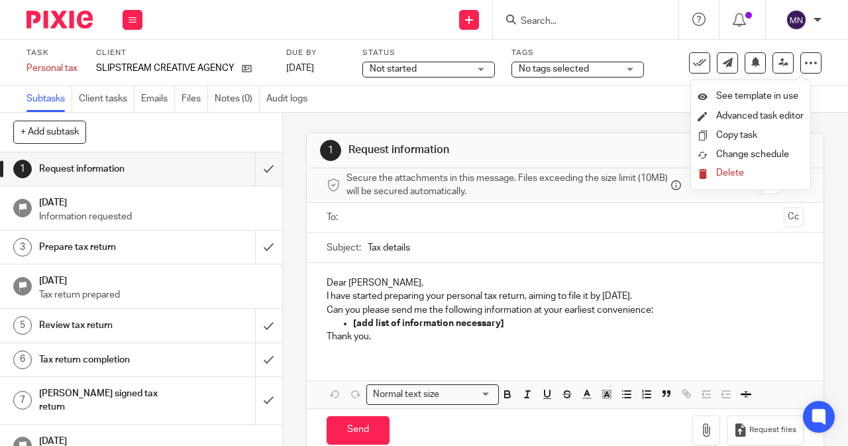
click at [732, 178] on span "Delete" at bounding box center [730, 172] width 28 height 9
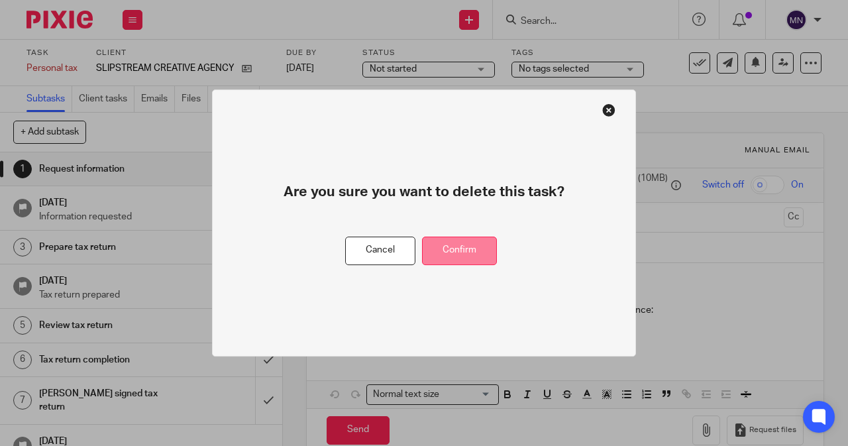
click at [464, 254] on button "Confirm" at bounding box center [459, 251] width 75 height 28
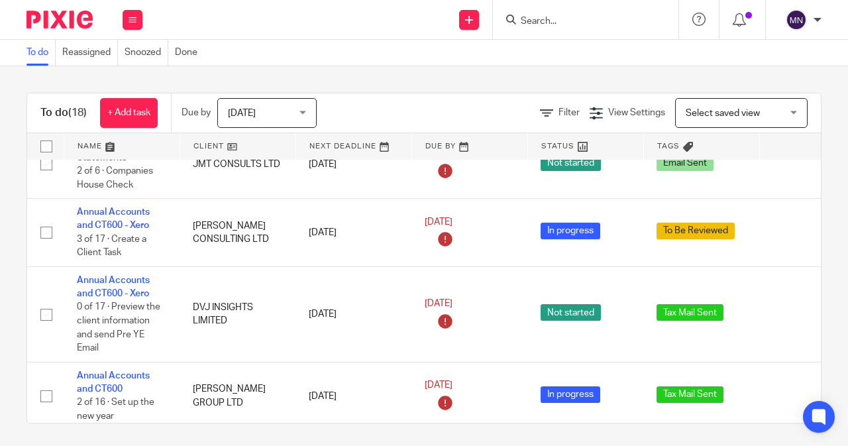
scroll to position [301, 0]
